Goal: Check status

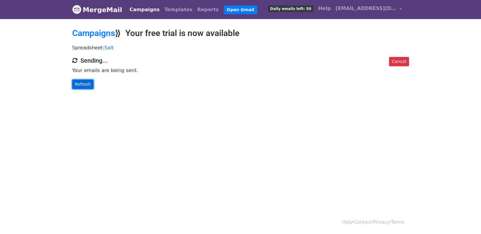
click at [83, 87] on link "Refresh" at bounding box center [83, 84] width 22 height 9
drag, startPoint x: 69, startPoint y: 71, endPoint x: 74, endPoint y: 81, distance: 11.8
click at [69, 73] on div "Cancel Sending... Your emails are being sent. Refresh" at bounding box center [241, 73] width 346 height 32
click at [79, 85] on link "Refresh" at bounding box center [83, 84] width 22 height 9
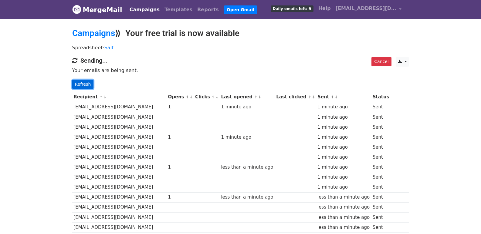
click at [82, 81] on link "Refresh" at bounding box center [83, 84] width 22 height 9
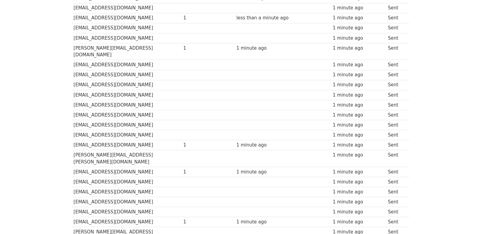
scroll to position [412, 0]
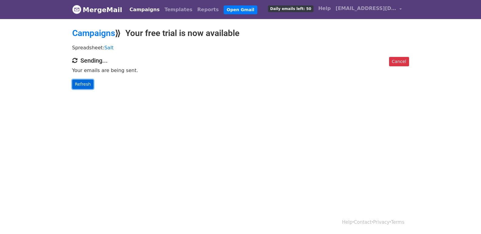
click at [86, 83] on link "Refresh" at bounding box center [83, 84] width 22 height 9
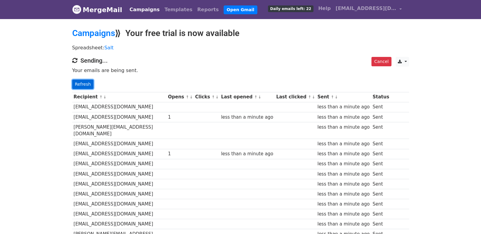
click at [80, 81] on link "Refresh" at bounding box center [83, 84] width 22 height 9
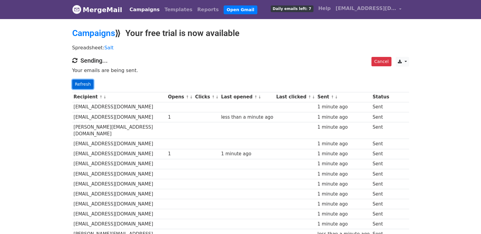
click at [81, 87] on link "Refresh" at bounding box center [83, 84] width 22 height 9
click at [83, 84] on link "Refresh" at bounding box center [83, 84] width 22 height 9
click at [88, 80] on link "Refresh" at bounding box center [83, 84] width 22 height 9
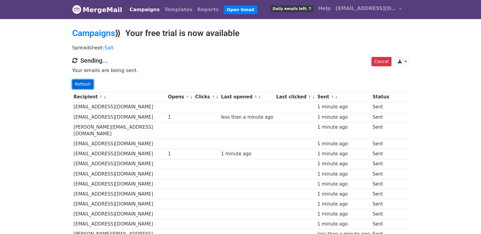
click at [88, 80] on link "Refresh" at bounding box center [83, 84] width 22 height 9
